Goal: Task Accomplishment & Management: Use online tool/utility

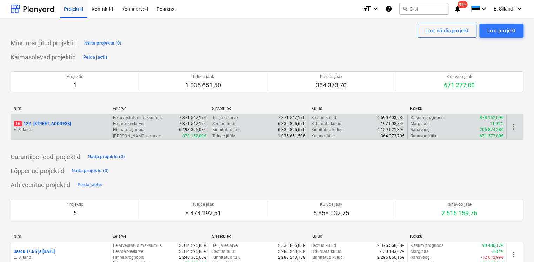
click at [62, 127] on p "E. Sillandi" at bounding box center [60, 130] width 93 height 6
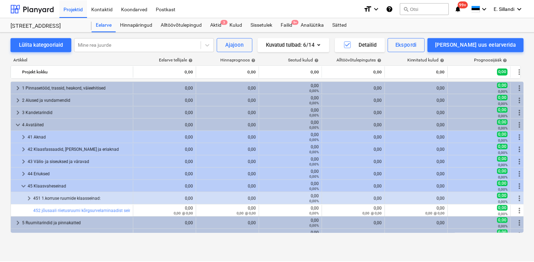
scroll to position [203, 0]
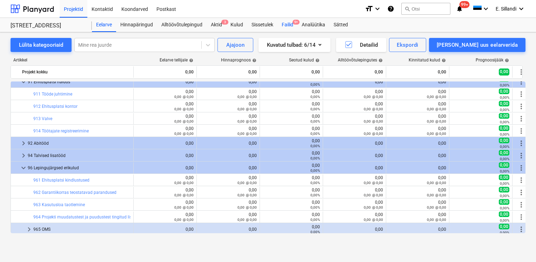
click at [287, 29] on div "Failid 9+" at bounding box center [287, 25] width 20 height 14
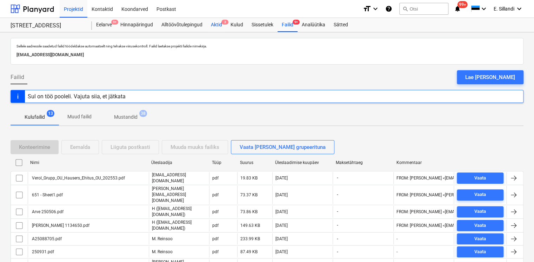
click at [215, 27] on div "Aktid 3" at bounding box center [217, 25] width 20 height 14
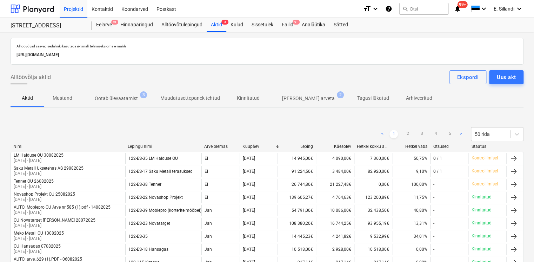
click at [118, 101] on p "Ootab ülevaatamist" at bounding box center [116, 98] width 43 height 7
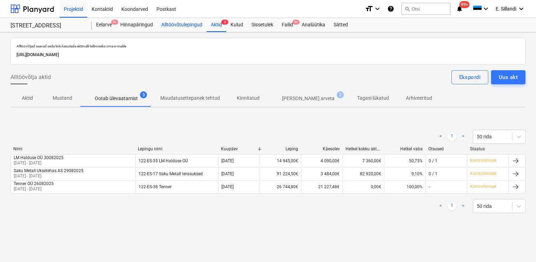
click at [165, 24] on div "Alltöövõtulepingud" at bounding box center [181, 25] width 49 height 14
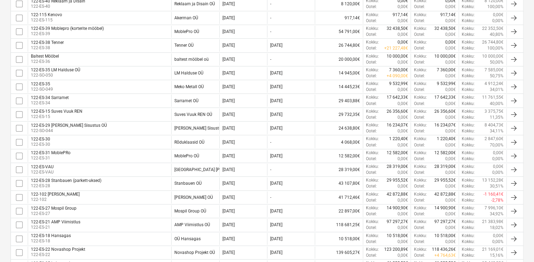
scroll to position [187, 0]
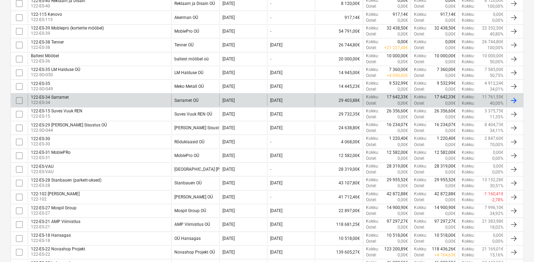
click at [22, 98] on input "checkbox" at bounding box center [19, 100] width 11 height 11
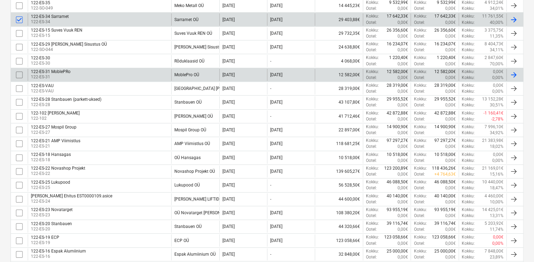
scroll to position [269, 0]
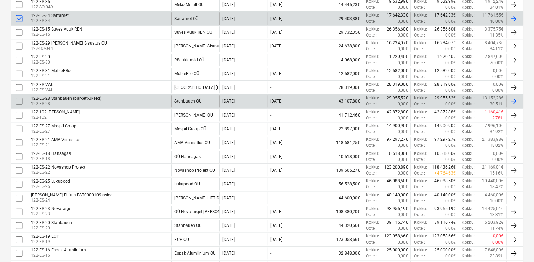
click at [18, 97] on input "checkbox" at bounding box center [19, 100] width 11 height 11
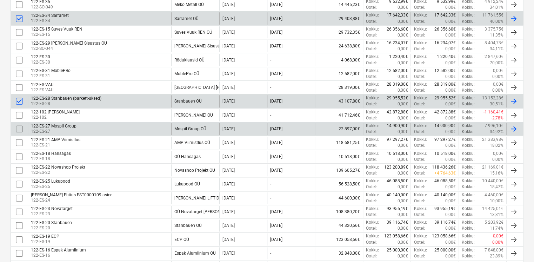
click at [18, 127] on input "checkbox" at bounding box center [19, 128] width 11 height 11
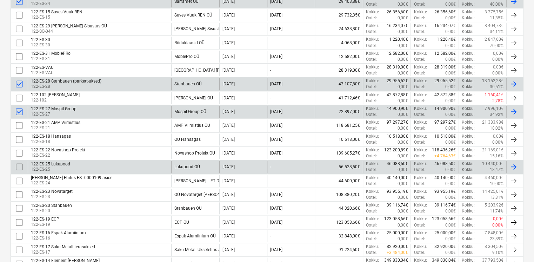
scroll to position [316, 0]
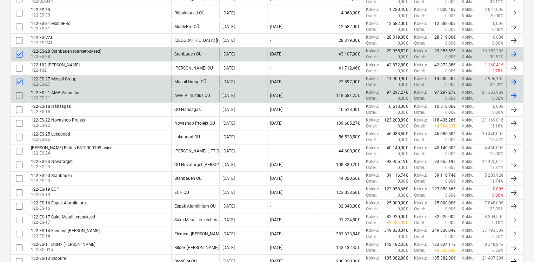
click at [19, 96] on input "checkbox" at bounding box center [19, 95] width 11 height 11
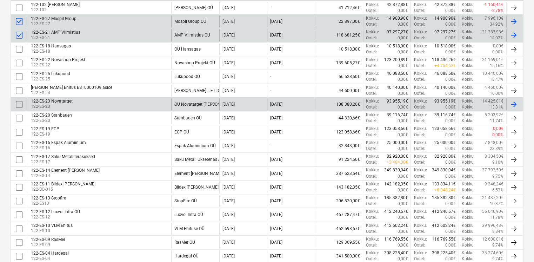
scroll to position [397, 0]
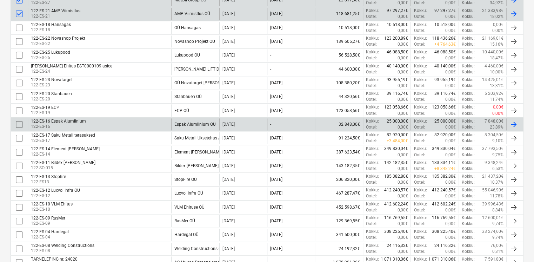
click at [18, 122] on input "checkbox" at bounding box center [19, 124] width 11 height 11
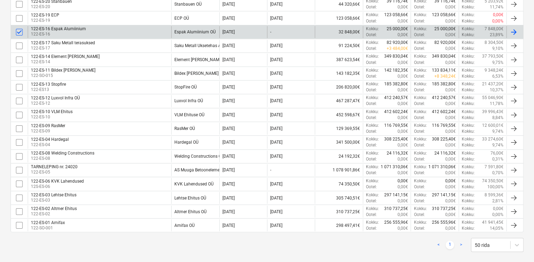
scroll to position [495, 0]
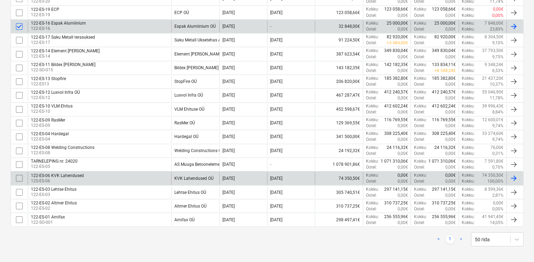
click at [20, 176] on input "checkbox" at bounding box center [19, 177] width 11 height 11
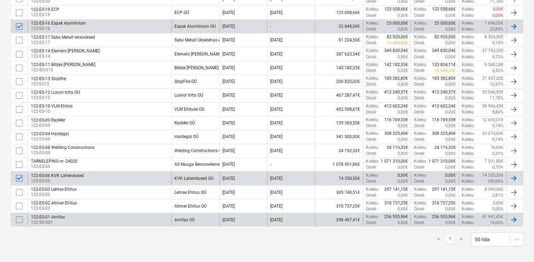
click at [19, 217] on input "checkbox" at bounding box center [19, 219] width 11 height 11
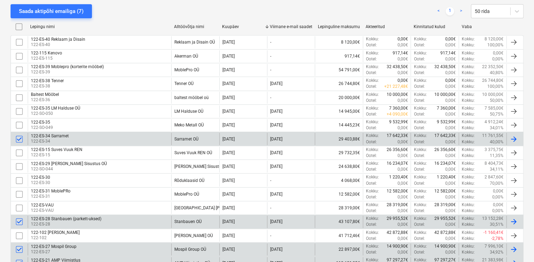
scroll to position [144, 0]
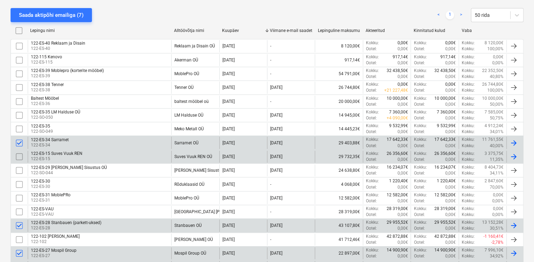
click at [18, 154] on input "checkbox" at bounding box center [19, 156] width 11 height 11
click at [62, 15] on div "Saada aktipõhi emailiga (8)" at bounding box center [51, 15] width 65 height 9
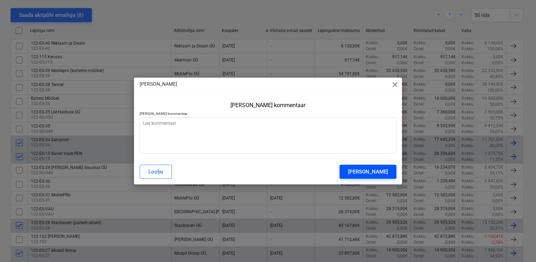
click at [364, 175] on div "[PERSON_NAME]" at bounding box center [368, 171] width 40 height 9
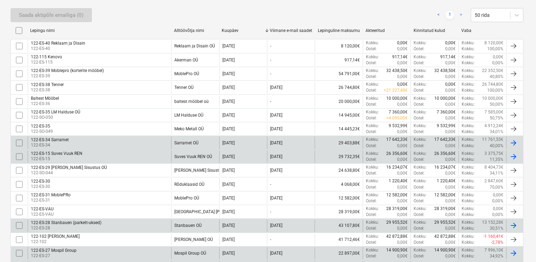
type textarea "x"
